Goal: Book appointment/travel/reservation

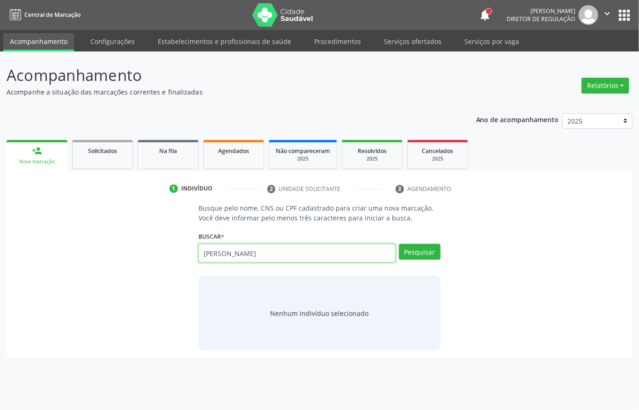
type input "[PERSON_NAME]"
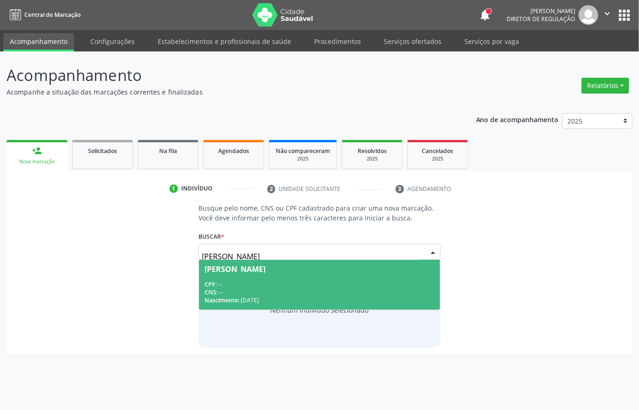
click at [350, 281] on div "CPF: --" at bounding box center [320, 285] width 230 height 8
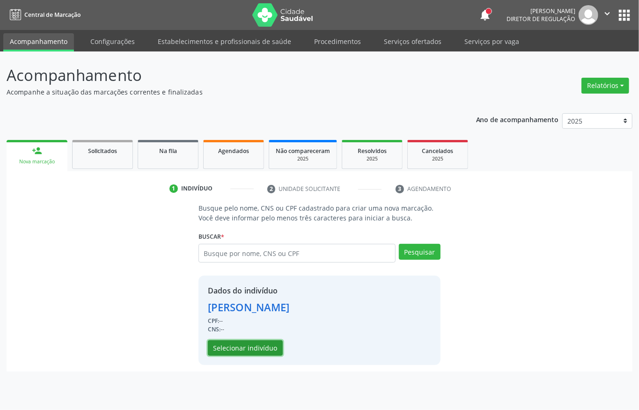
click at [260, 346] on button "Selecionar indivíduo" at bounding box center [245, 348] width 75 height 16
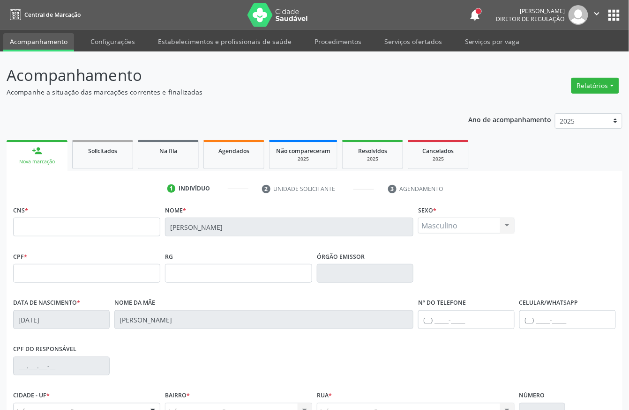
click at [46, 39] on link "Acompanhamento" at bounding box center [38, 42] width 71 height 18
click at [15, 220] on input "text" at bounding box center [86, 227] width 147 height 19
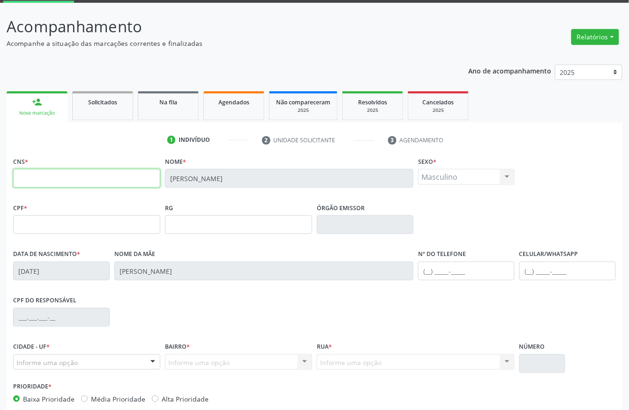
scroll to position [98, 0]
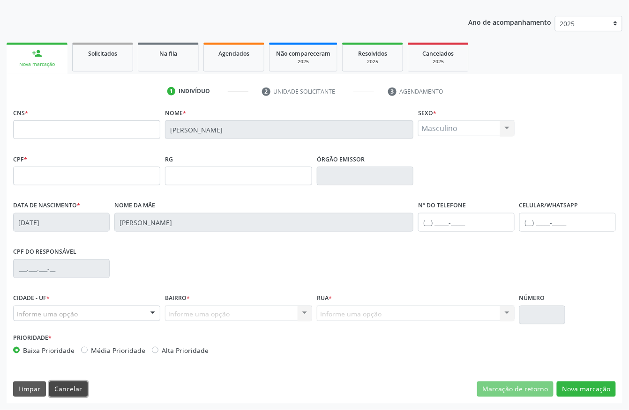
drag, startPoint x: 64, startPoint y: 395, endPoint x: 67, endPoint y: 386, distance: 9.8
click at [62, 395] on button "Cancelar" at bounding box center [68, 390] width 38 height 16
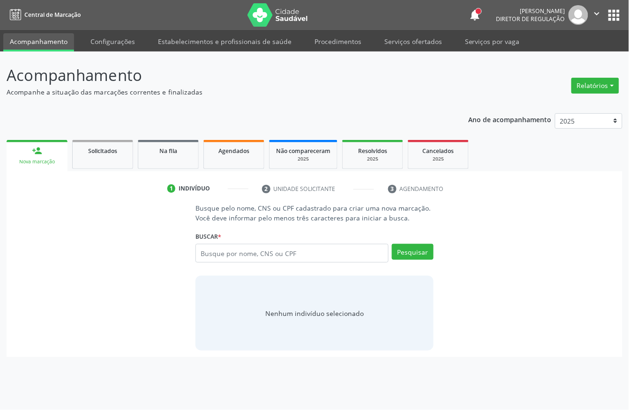
scroll to position [0, 0]
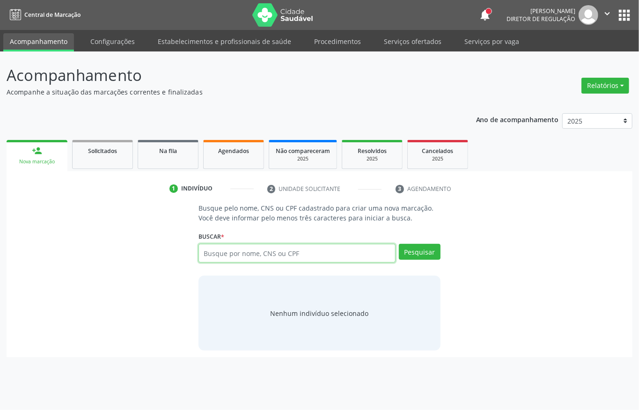
click at [242, 259] on input "text" at bounding box center [297, 253] width 197 height 19
click at [219, 256] on input "text" at bounding box center [297, 253] width 197 height 19
type input "00884621456"
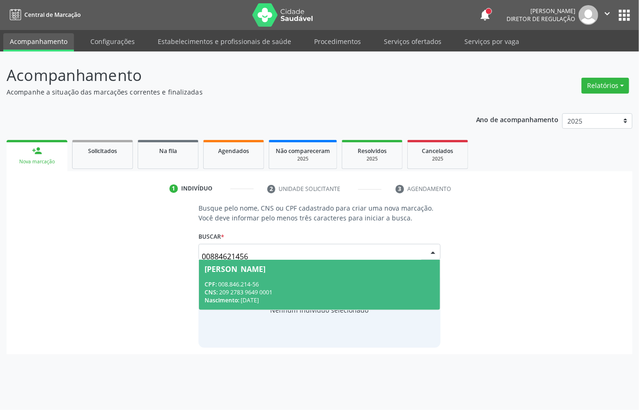
click at [246, 296] on div "Nascimento: [DATE]" at bounding box center [320, 300] width 230 height 8
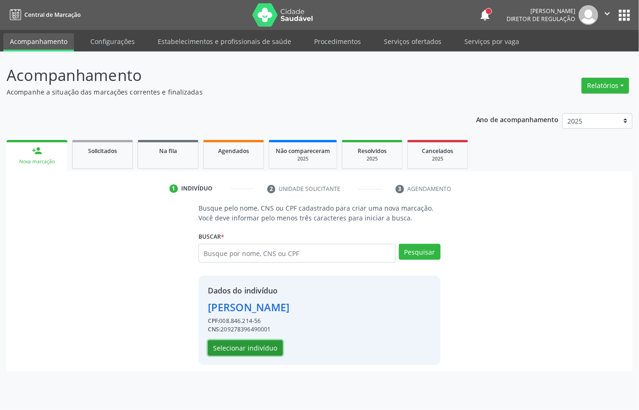
click at [241, 353] on button "Selecionar indivíduo" at bounding box center [245, 348] width 75 height 16
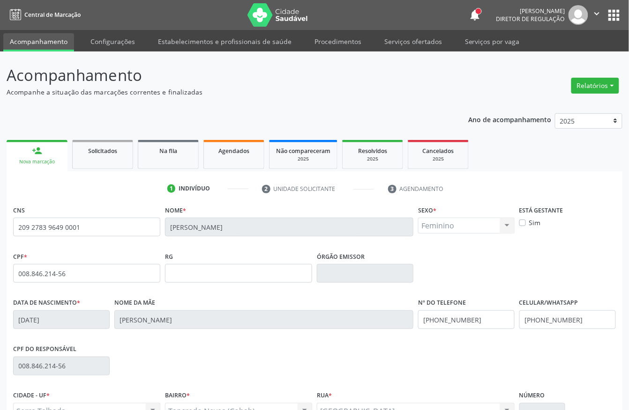
scroll to position [98, 0]
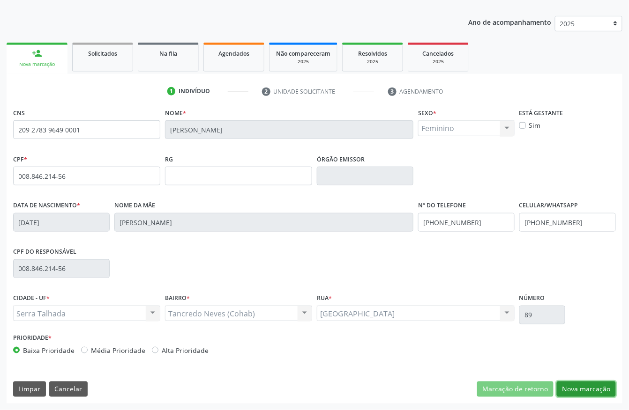
click at [598, 386] on button "Nova marcação" at bounding box center [585, 390] width 59 height 16
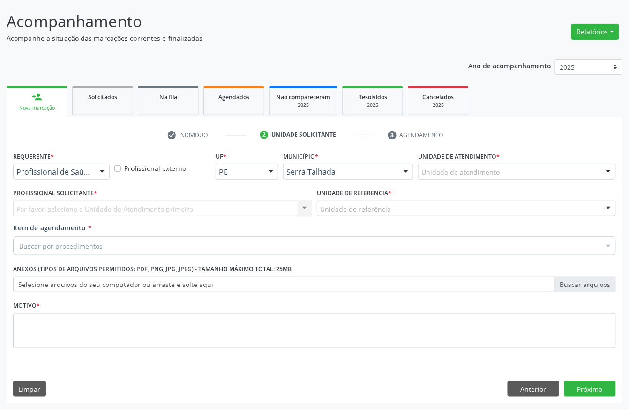
scroll to position [55, 0]
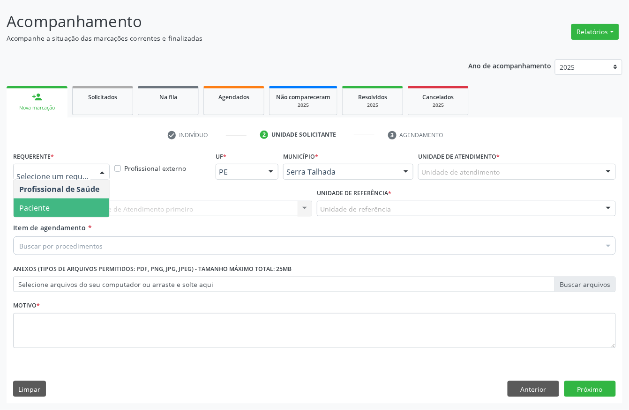
click at [57, 200] on span "Paciente" at bounding box center [62, 208] width 96 height 19
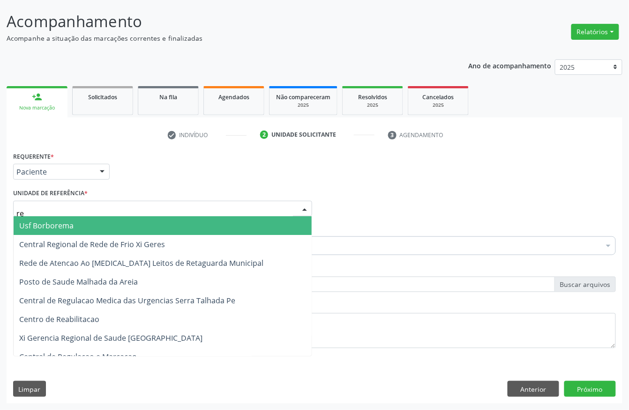
type input "rea"
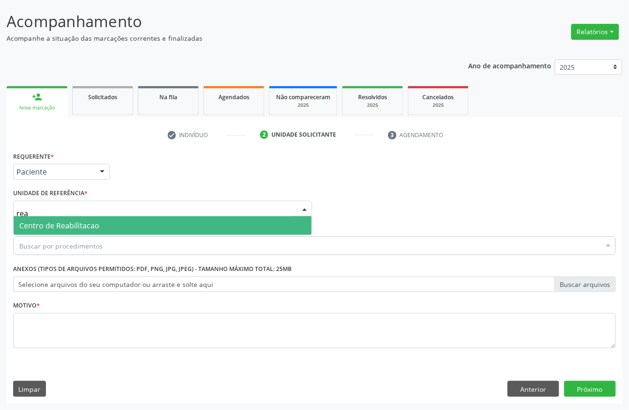
click at [57, 217] on span "Centro de Reabilitacao" at bounding box center [163, 225] width 298 height 19
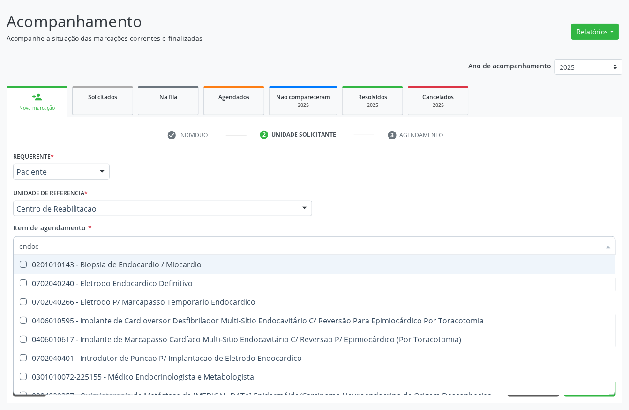
type input "endocr"
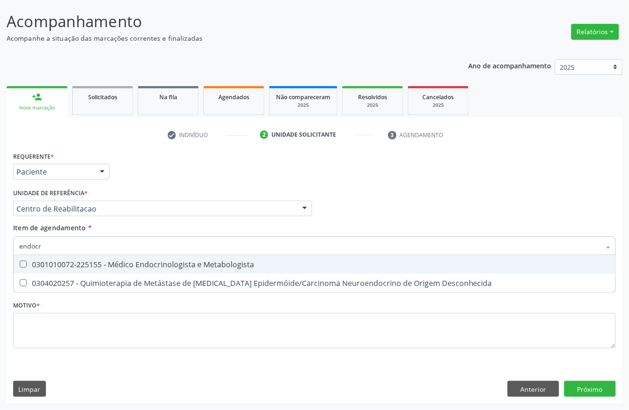
click at [111, 266] on div "0301010072-225155 - Médico Endocrinologista e Metabologista" at bounding box center [314, 264] width 590 height 7
checkbox Metabologista "true"
click at [150, 185] on div "Requerente * Paciente Profissional de Saúde Paciente Nenhum resultado encontrad…" at bounding box center [314, 167] width 607 height 37
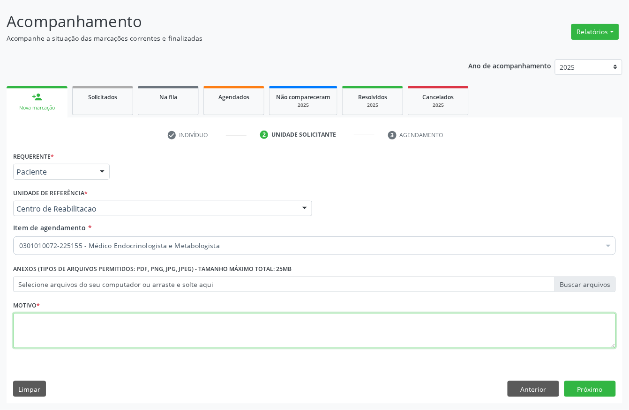
click at [52, 330] on textarea at bounding box center [314, 331] width 602 height 36
type textarea "d"
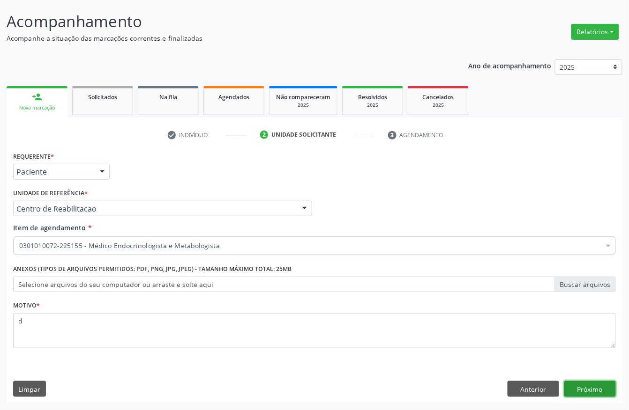
click at [569, 384] on button "Próximo" at bounding box center [590, 389] width 52 height 16
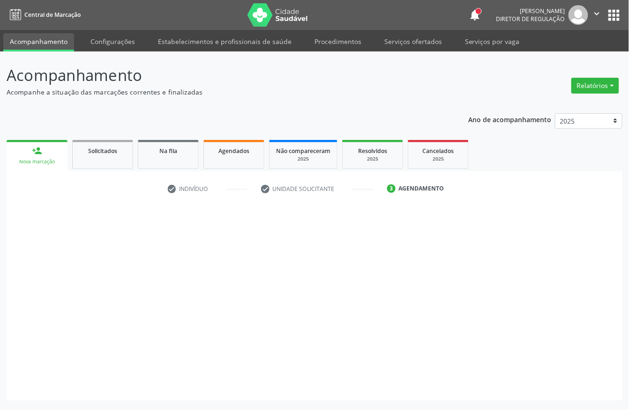
scroll to position [0, 0]
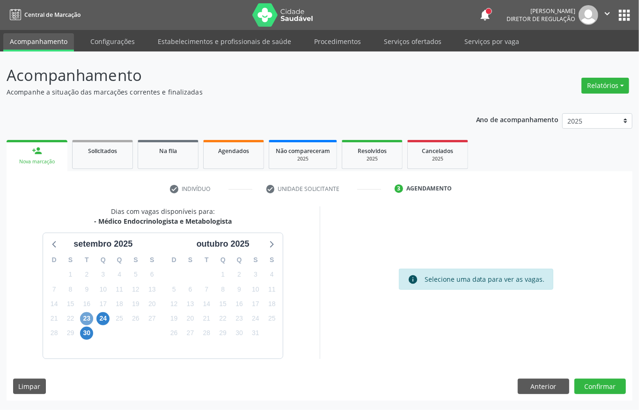
click at [85, 318] on span "23" at bounding box center [86, 318] width 13 height 13
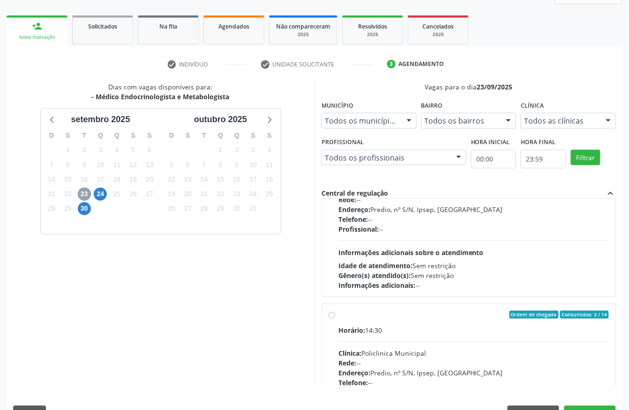
scroll to position [125, 0]
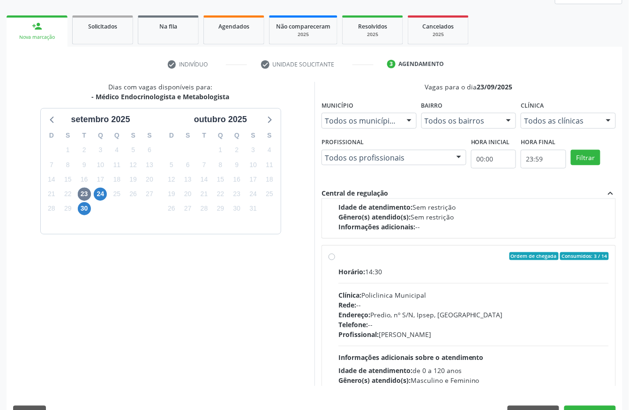
click at [405, 303] on div "Rede: --" at bounding box center [473, 305] width 270 height 10
click at [335, 261] on input "Ordem de chegada Consumidos: 3 / 14 Horário: 14:30 Clínica: Policlinica Municip…" at bounding box center [331, 256] width 7 height 8
radio input "true"
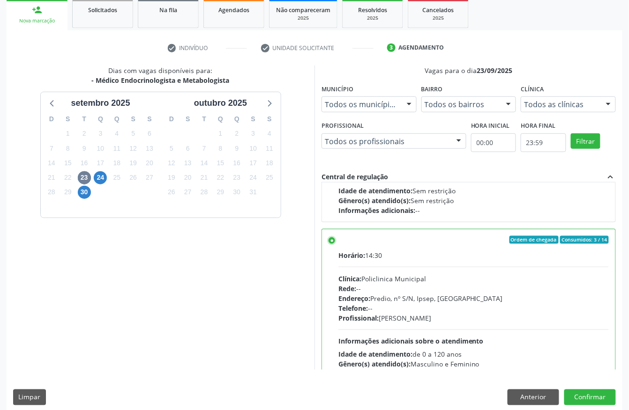
scroll to position [150, 0]
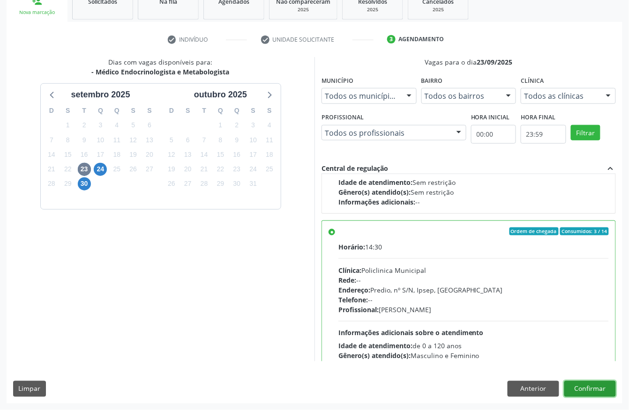
click at [587, 389] on button "Confirmar" at bounding box center [590, 389] width 52 height 16
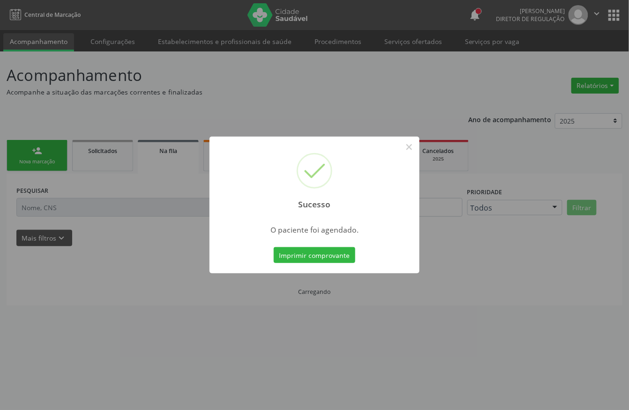
scroll to position [0, 0]
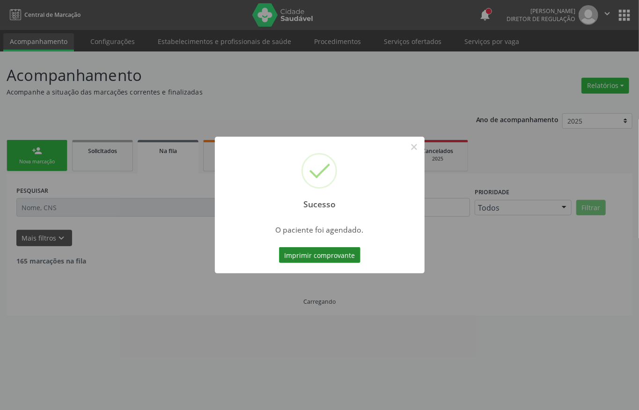
drag, startPoint x: 314, startPoint y: 257, endPoint x: 264, endPoint y: 238, distance: 53.1
click at [312, 257] on button "Imprimir comprovante" at bounding box center [319, 255] width 81 height 16
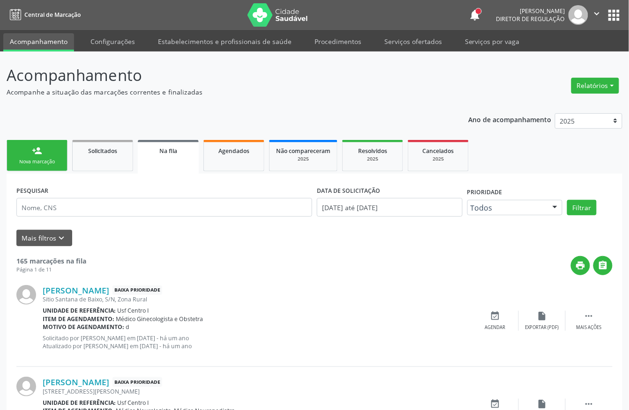
click at [40, 149] on div "person_add" at bounding box center [37, 151] width 10 height 10
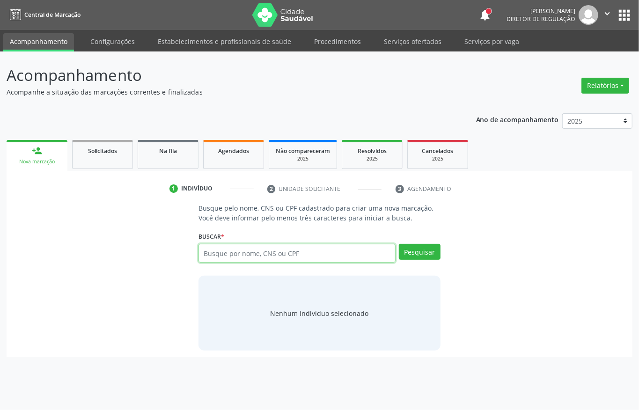
click at [231, 256] on input "text" at bounding box center [297, 253] width 197 height 19
type input "702300593350020"
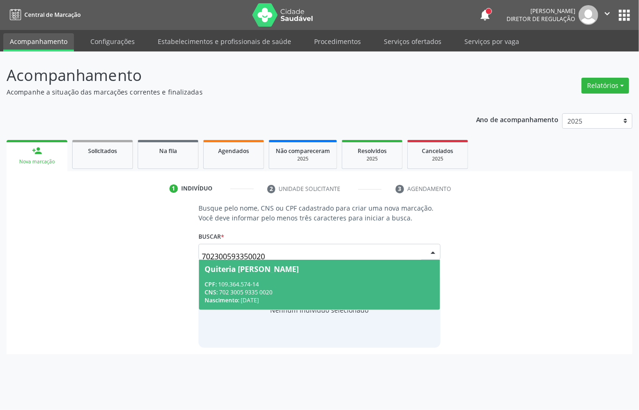
click at [210, 289] on span "CNS:" at bounding box center [211, 292] width 13 height 8
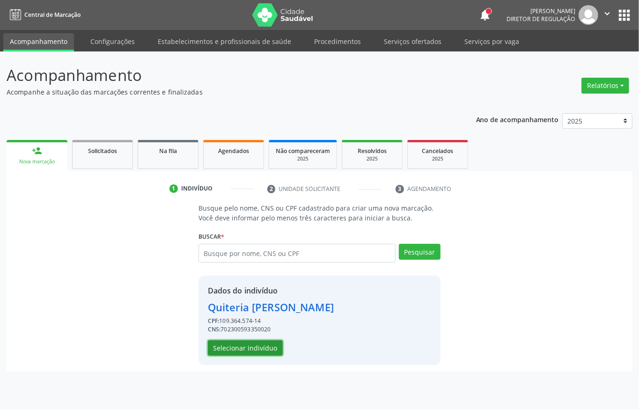
click at [223, 348] on button "Selecionar indivíduo" at bounding box center [245, 348] width 75 height 16
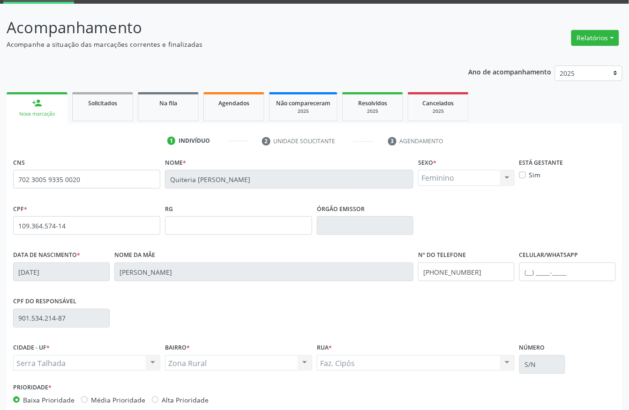
scroll to position [98, 0]
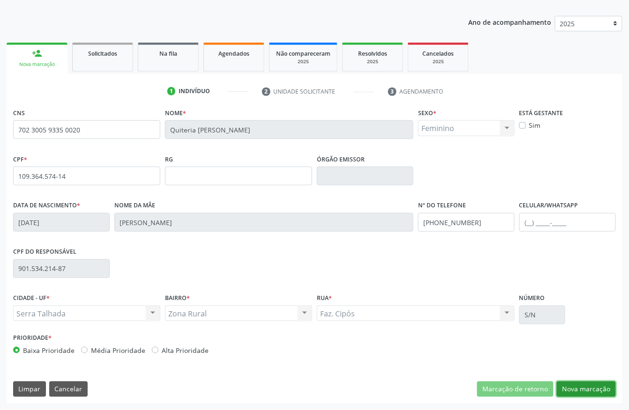
click at [596, 388] on button "Nova marcação" at bounding box center [585, 390] width 59 height 16
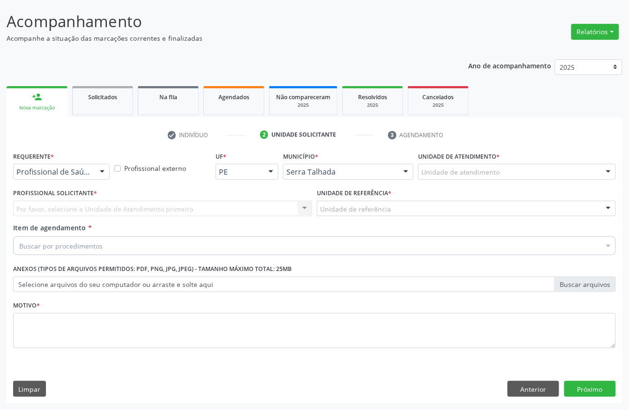
scroll to position [55, 0]
click at [75, 164] on div at bounding box center [61, 172] width 96 height 16
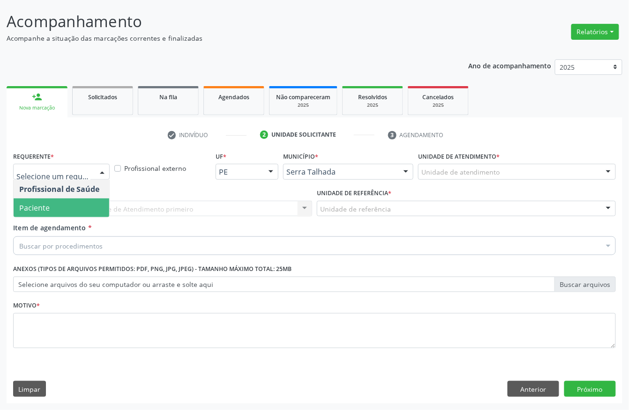
click at [52, 199] on span "Paciente" at bounding box center [62, 208] width 96 height 19
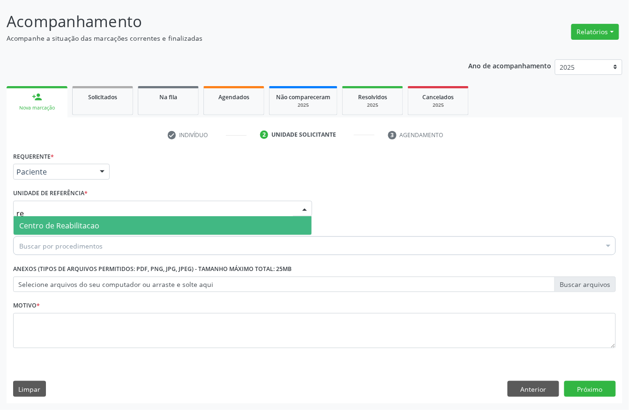
type input "rea"
click at [45, 229] on span "Centro de Reabilitacao" at bounding box center [59, 226] width 80 height 10
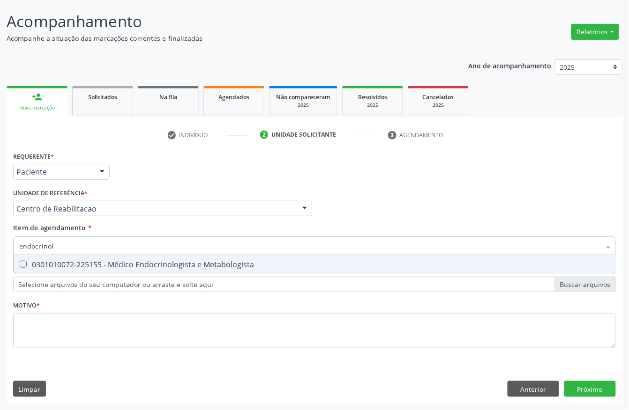
type input "endocrinolo"
click at [51, 263] on div "0301010072-225155 - Médico Endocrinologista e Metabologista" at bounding box center [314, 264] width 590 height 7
checkbox Metabologista "true"
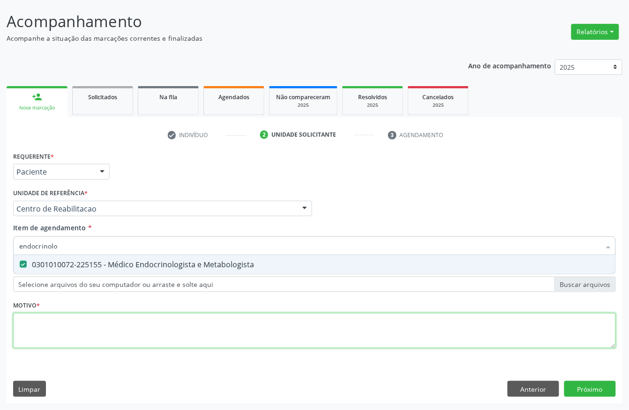
click at [31, 326] on div "Requerente * Paciente Profissional de Saúde Paciente Nenhum resultado encontrad…" at bounding box center [314, 255] width 602 height 212
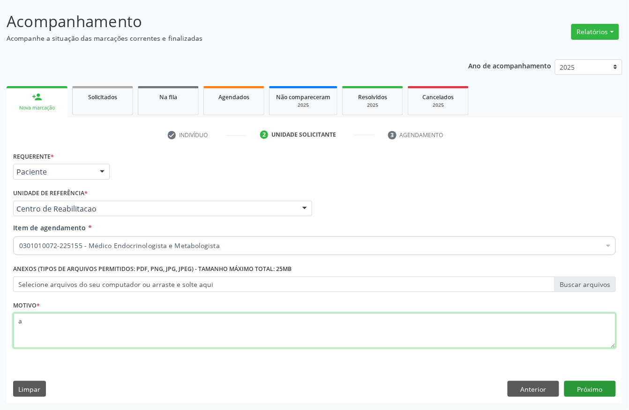
type textarea "a"
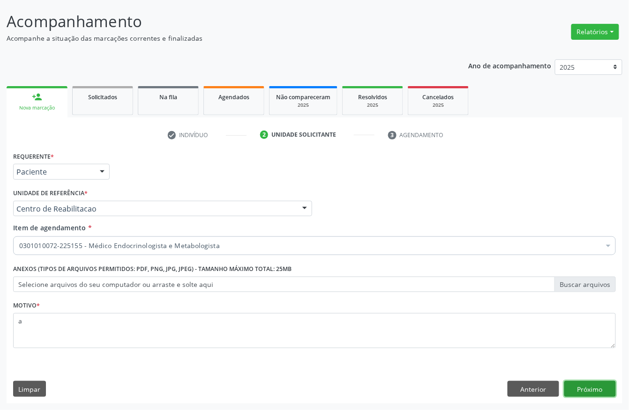
click at [587, 389] on button "Próximo" at bounding box center [590, 389] width 52 height 16
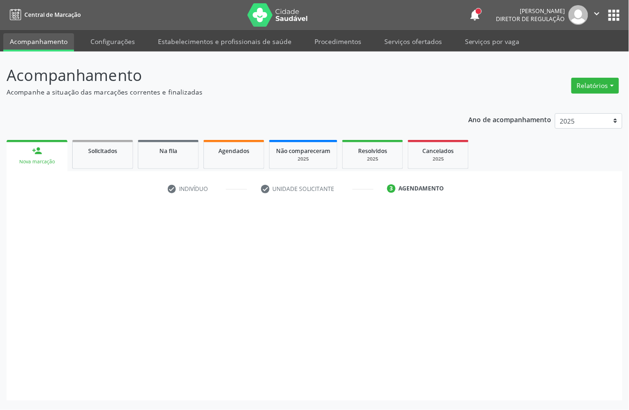
scroll to position [0, 0]
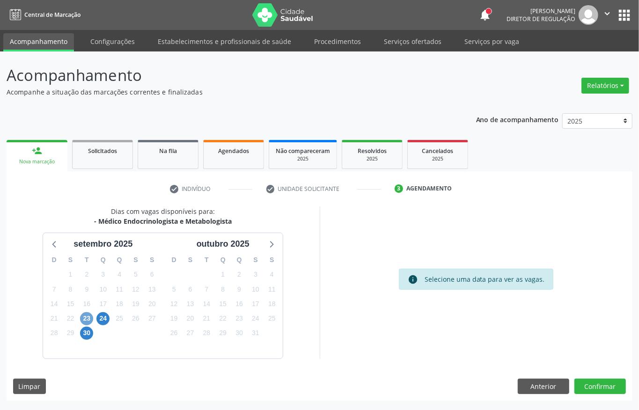
click at [85, 318] on span "23" at bounding box center [86, 318] width 13 height 13
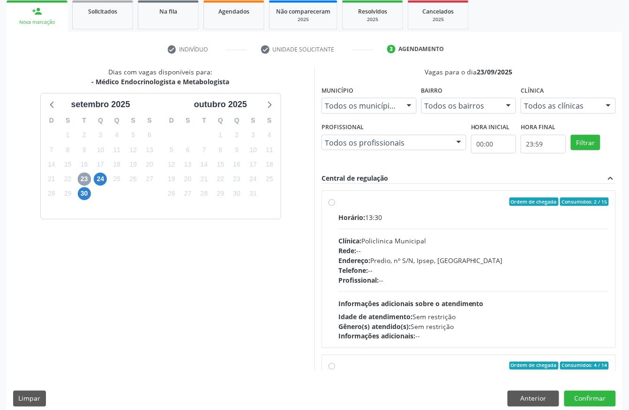
scroll to position [150, 0]
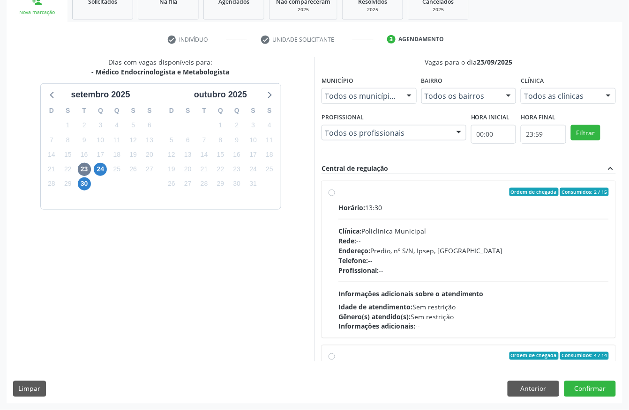
click at [437, 208] on div "Horário: 13:30" at bounding box center [473, 208] width 270 height 10
click at [335, 196] on input "Ordem de chegada Consumidos: 2 / 15 Horário: 13:30 Clínica: Policlinica Municip…" at bounding box center [331, 192] width 7 height 8
radio input "true"
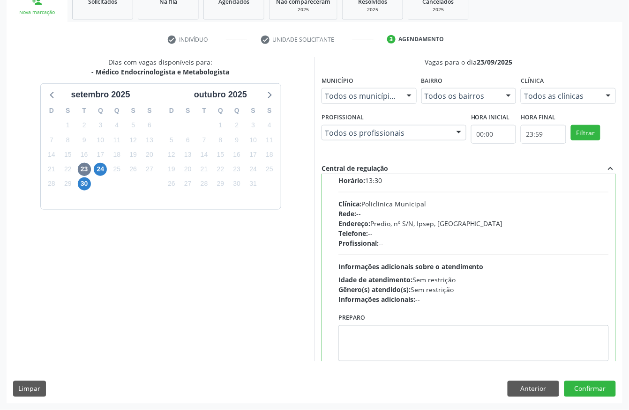
scroll to position [25, 0]
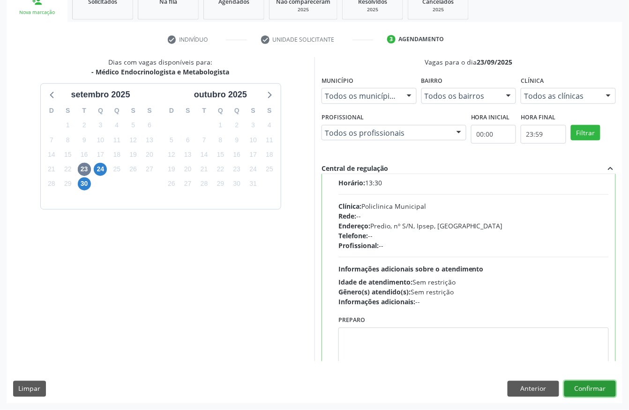
click at [606, 394] on button "Confirmar" at bounding box center [590, 389] width 52 height 16
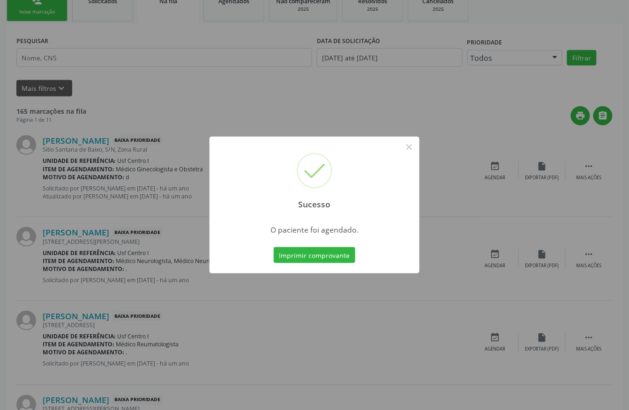
scroll to position [0, 0]
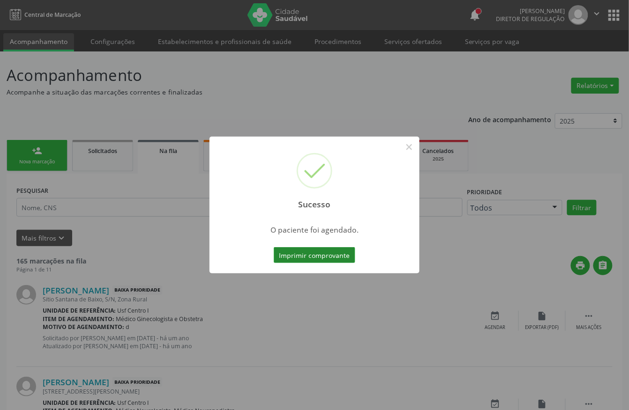
click at [313, 255] on button "Imprimir comprovante" at bounding box center [314, 255] width 81 height 16
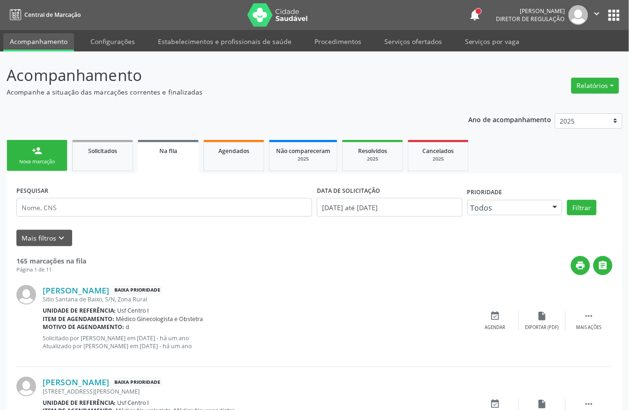
click at [50, 161] on div "Nova marcação" at bounding box center [37, 161] width 47 height 7
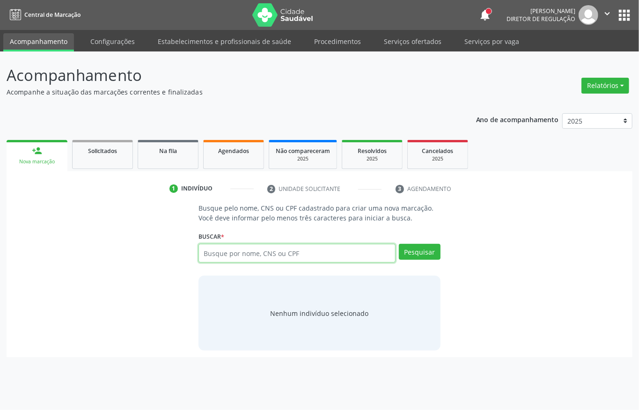
click at [236, 256] on input "text" at bounding box center [297, 253] width 197 height 19
paste input "702 3005 9335 0020"
type input "702 3005 9335 0020"
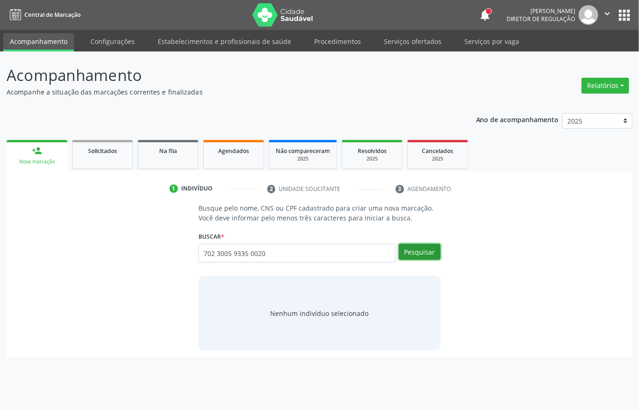
click at [422, 259] on button "Pesquisar" at bounding box center [420, 252] width 42 height 16
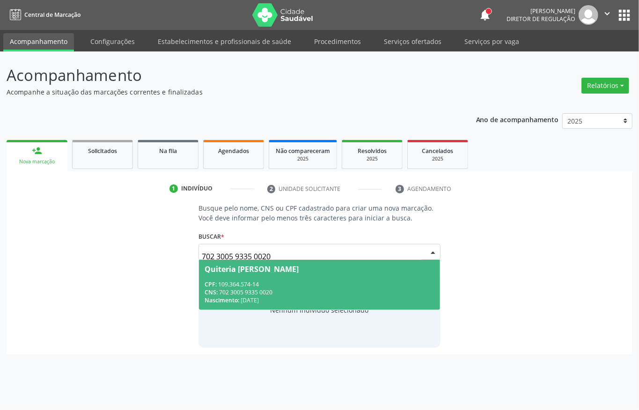
click at [276, 296] on div "Nascimento: [DATE]" at bounding box center [320, 300] width 230 height 8
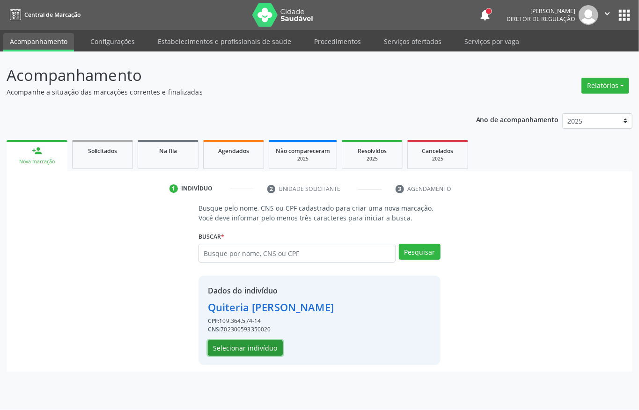
click at [246, 349] on button "Selecionar indivíduo" at bounding box center [245, 348] width 75 height 16
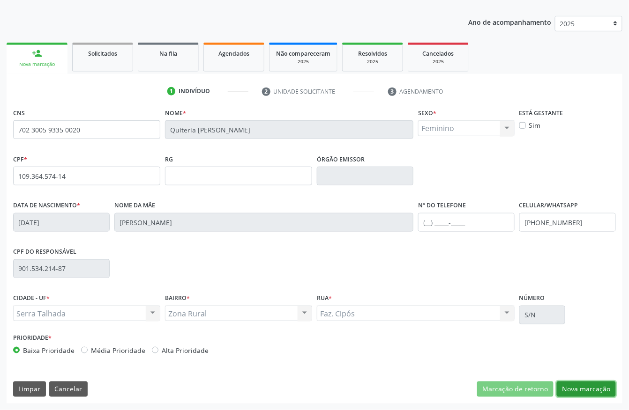
click at [582, 394] on button "Nova marcação" at bounding box center [585, 390] width 59 height 16
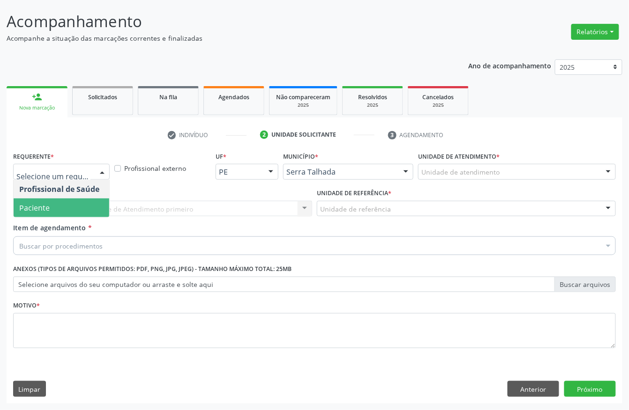
click at [44, 205] on span "Paciente" at bounding box center [34, 208] width 30 height 10
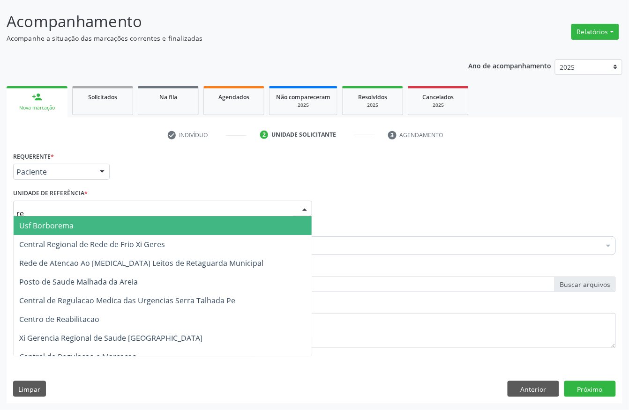
type input "rea"
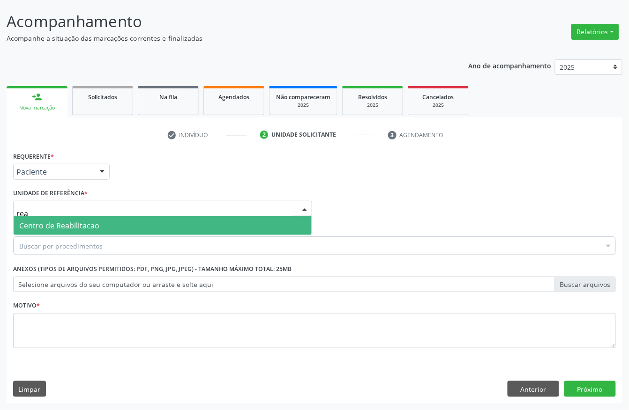
click at [47, 224] on span "Centro de Reabilitacao" at bounding box center [59, 226] width 80 height 10
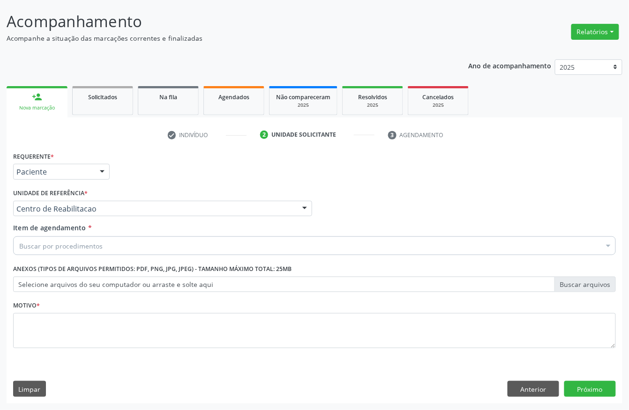
click at [48, 250] on div "Buscar por procedimentos" at bounding box center [314, 246] width 602 height 19
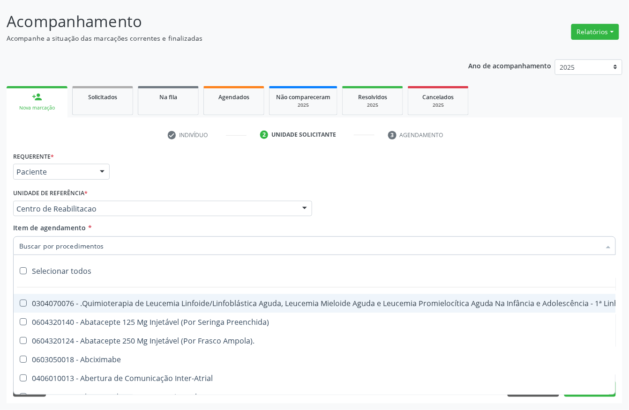
click at [51, 244] on input "Item de agendamento *" at bounding box center [309, 246] width 581 height 19
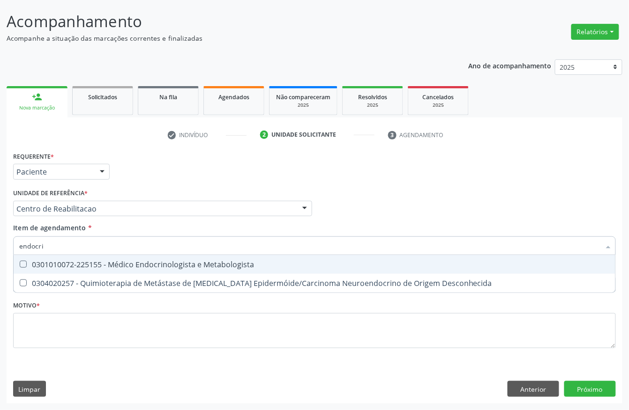
type input "endocrin"
click at [54, 262] on div "0301010072-225155 - Médico Endocrinologista e Metabologista" at bounding box center [314, 264] width 590 height 7
checkbox Metabologista "true"
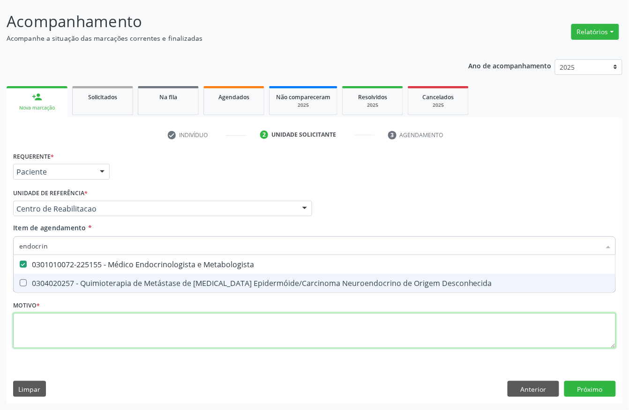
click at [57, 328] on div "Requerente * Paciente Profissional de Saúde Paciente Nenhum resultado encontrad…" at bounding box center [314, 255] width 602 height 212
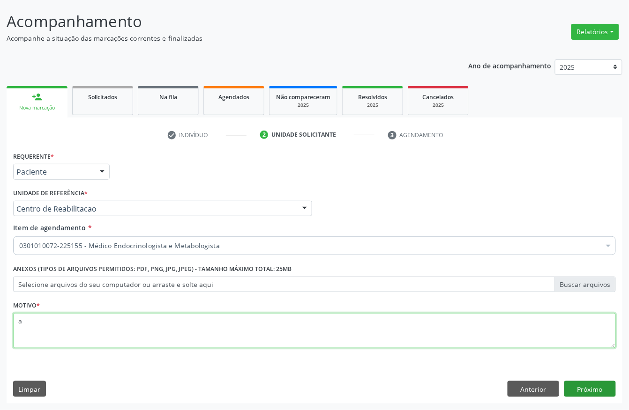
type textarea "a"
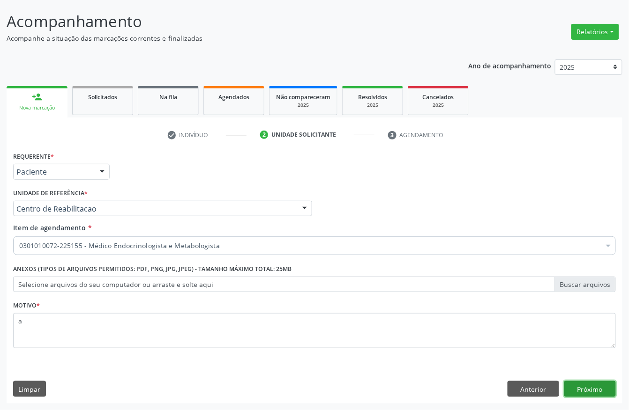
click at [603, 390] on button "Próximo" at bounding box center [590, 389] width 52 height 16
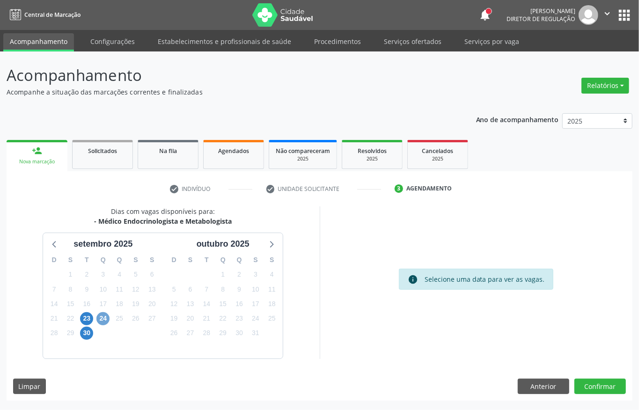
click at [102, 319] on span "24" at bounding box center [102, 318] width 13 height 13
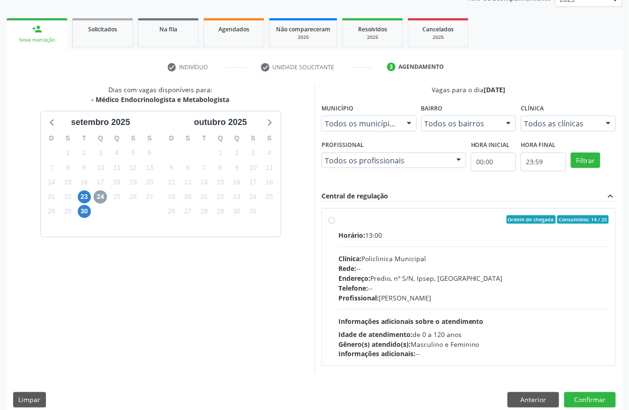
scroll to position [125, 0]
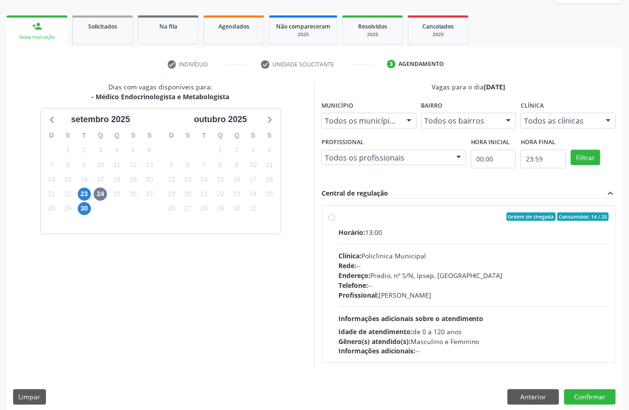
click at [371, 249] on div "Horário: 13:00 Clínica: Policlinica Municipal Rede: -- Endereço: Predio, nº S/N…" at bounding box center [473, 292] width 270 height 129
click at [335, 221] on input "Ordem de chegada Consumidos: 14 / 25 Horário: 13:00 Clínica: Policlinica Munici…" at bounding box center [331, 217] width 7 height 8
radio input "true"
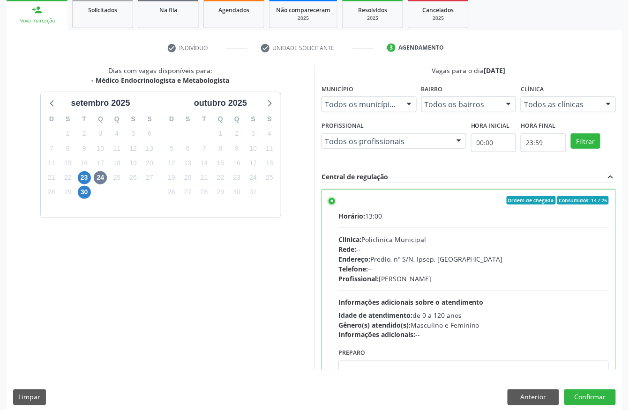
scroll to position [150, 0]
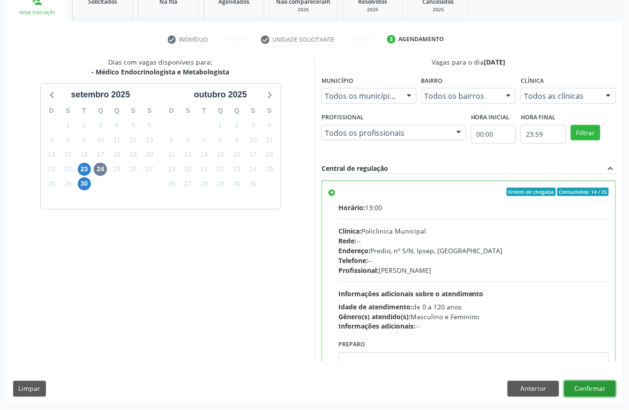
click at [597, 388] on button "Confirmar" at bounding box center [590, 389] width 52 height 16
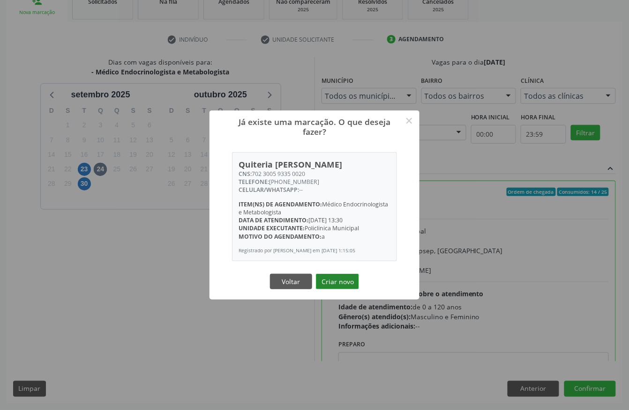
click at [340, 280] on button "Criar novo" at bounding box center [337, 282] width 43 height 16
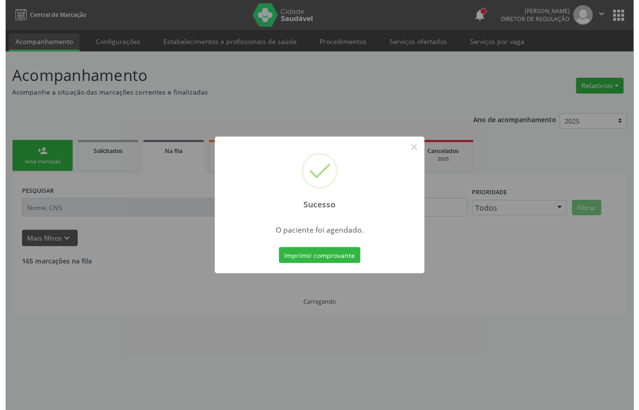
scroll to position [0, 0]
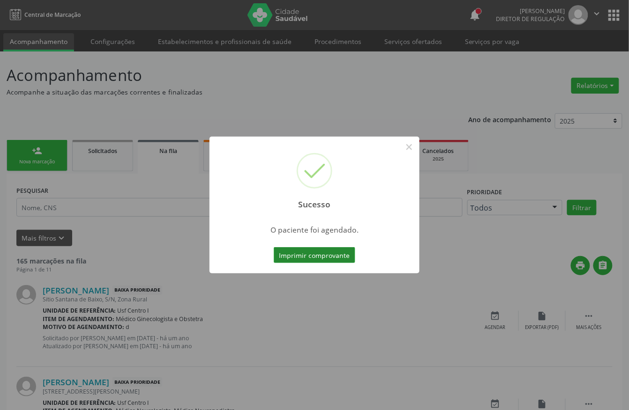
click at [327, 257] on button "Imprimir comprovante" at bounding box center [314, 255] width 81 height 16
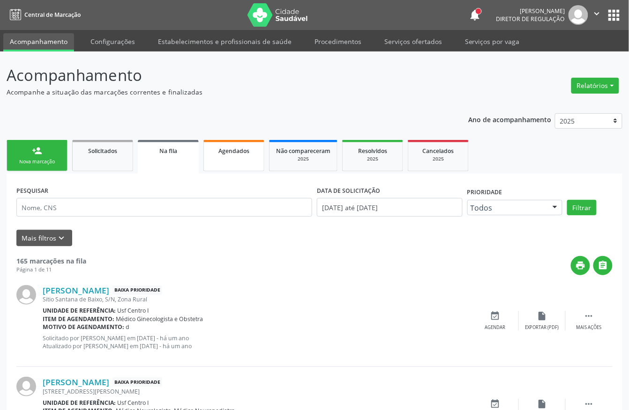
click at [227, 161] on link "Agendados" at bounding box center [233, 155] width 61 height 31
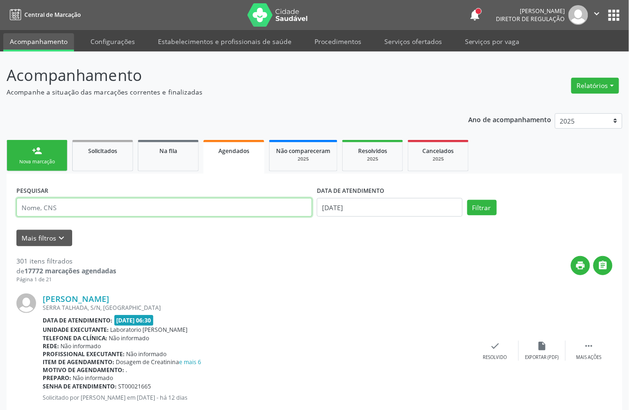
click at [83, 214] on input "text" at bounding box center [164, 207] width 296 height 19
type input "702300593350020"
click at [467, 200] on button "Filtrar" at bounding box center [482, 208] width 30 height 16
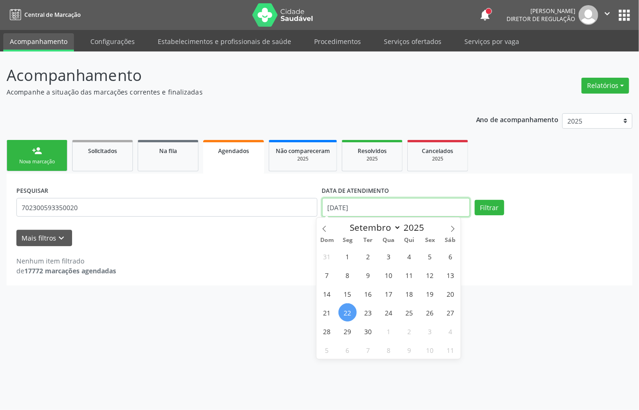
click at [343, 209] on input "[DATE]" at bounding box center [396, 207] width 148 height 19
click at [368, 253] on span "2" at bounding box center [368, 256] width 18 height 18
type input "[DATE]"
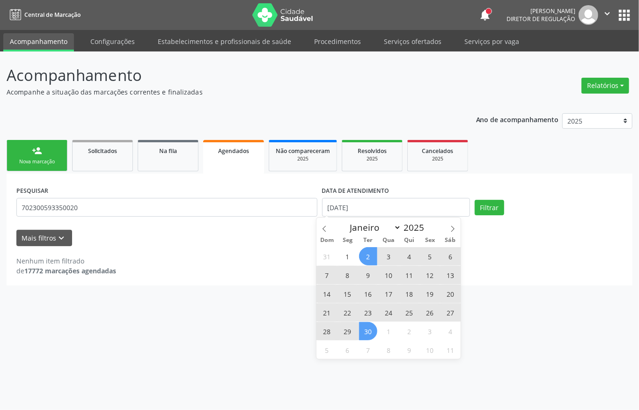
click at [368, 333] on span "30" at bounding box center [368, 331] width 18 height 18
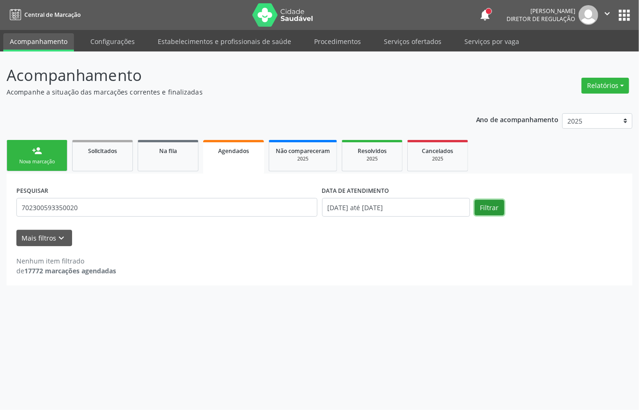
click at [489, 210] on button "Filtrar" at bounding box center [490, 208] width 30 height 16
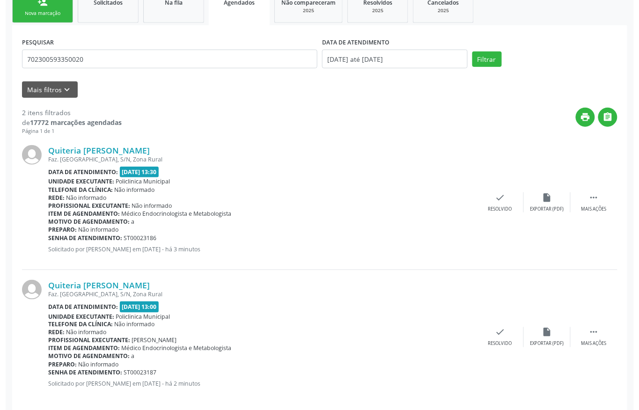
scroll to position [160, 0]
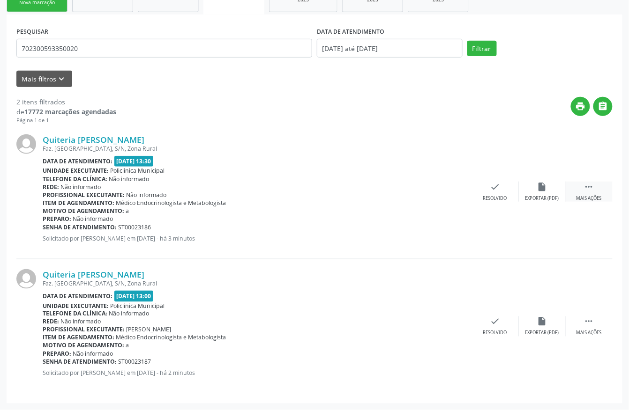
click at [581, 183] on div " Mais ações" at bounding box center [588, 192] width 47 height 20
click at [451, 188] on icon "cancel" at bounding box center [448, 187] width 10 height 10
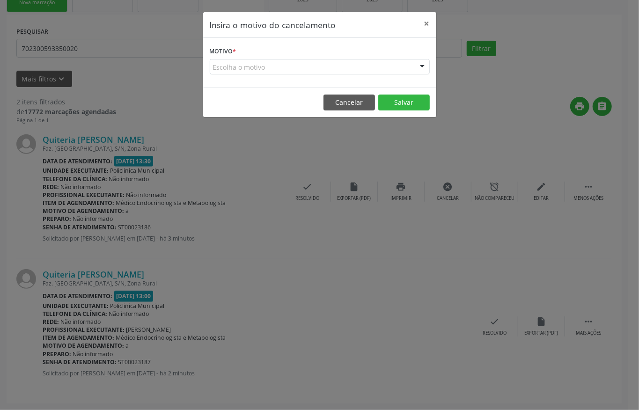
click at [218, 62] on div "Escolha o motivo" at bounding box center [320, 67] width 220 height 16
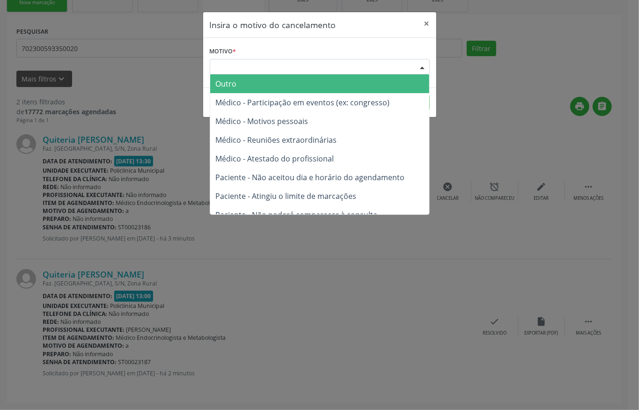
click at [225, 85] on span "Outro" at bounding box center [226, 84] width 21 height 10
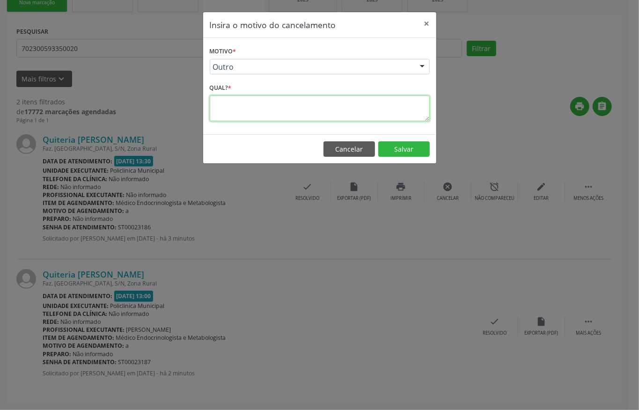
click at [306, 115] on textarea at bounding box center [320, 109] width 220 height 26
type textarea "s"
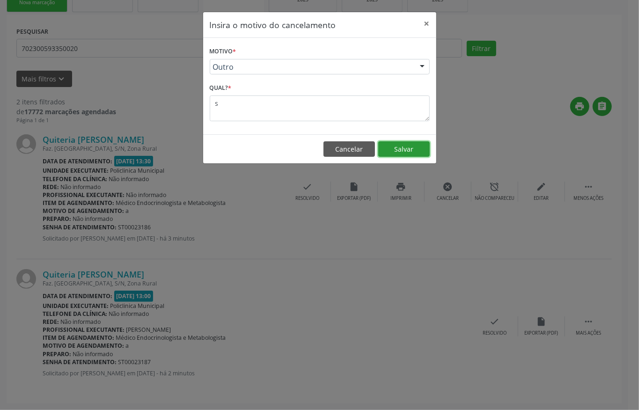
click at [410, 155] on button "Salvar" at bounding box center [404, 149] width 52 height 16
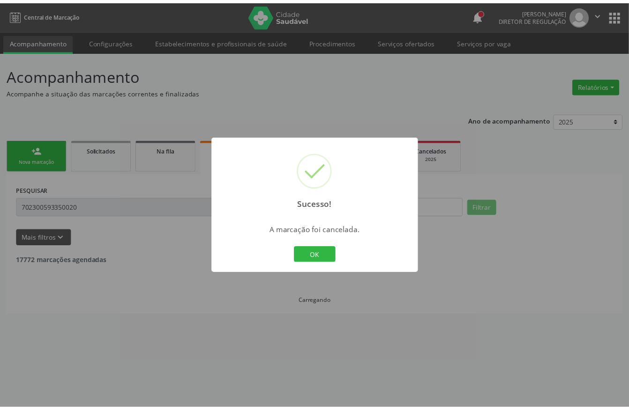
scroll to position [0, 0]
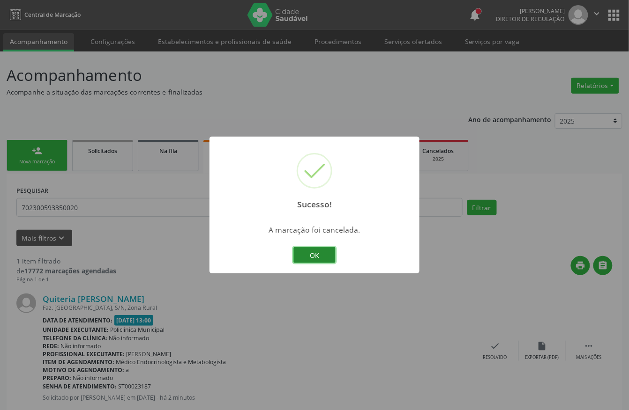
click at [320, 253] on button "OK" at bounding box center [314, 255] width 42 height 16
